Goal: Navigation & Orientation: Find specific page/section

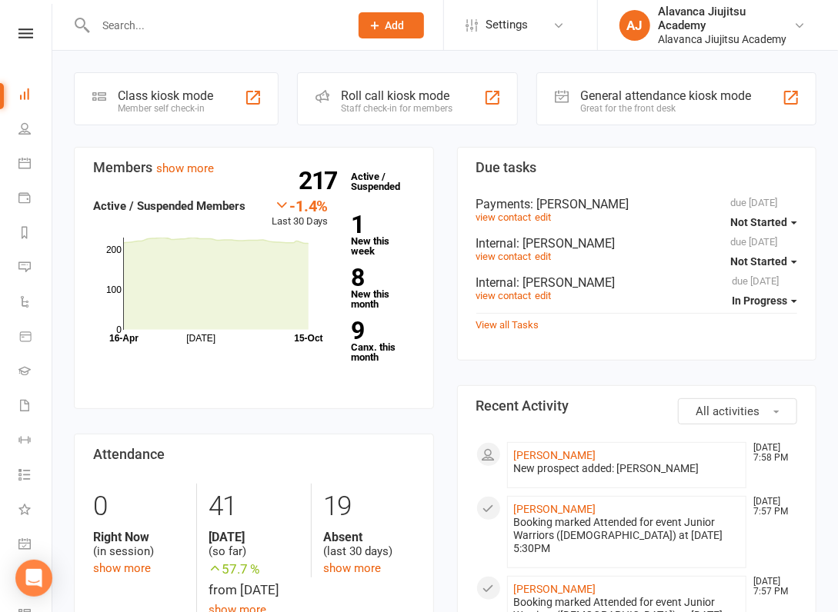
click at [666, 103] on div "Great for the front desk" at bounding box center [665, 108] width 171 height 11
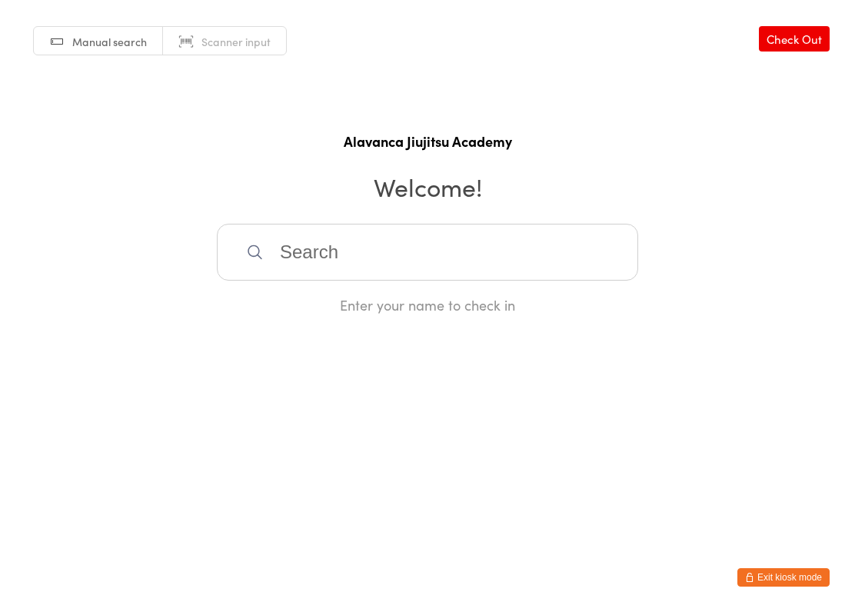
click at [772, 573] on button "Exit kiosk mode" at bounding box center [784, 577] width 92 height 18
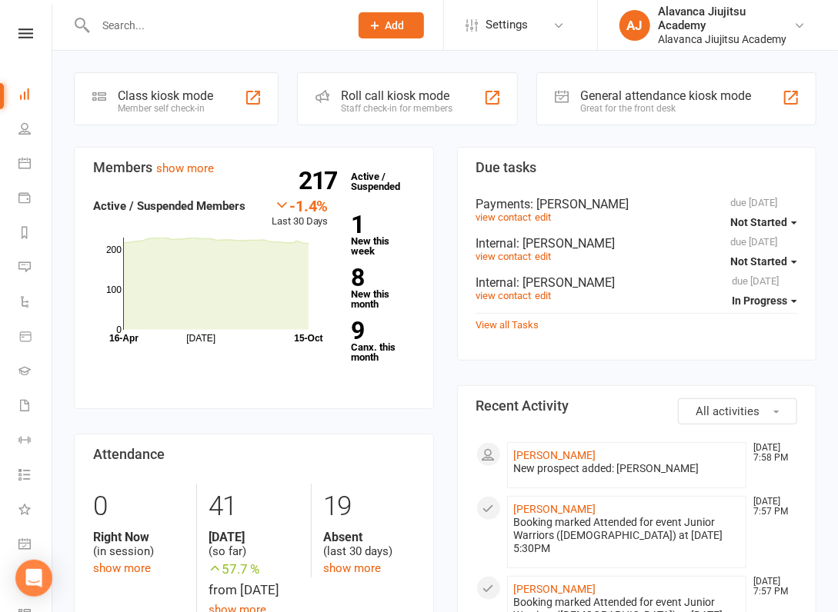
click at [17, 22] on nav "Clubworx Dashboard People Calendar Payments Reports Messages 1 Automations Prod…" at bounding box center [26, 310] width 52 height 612
click at [18, 35] on icon at bounding box center [25, 33] width 15 height 10
